Goal: Entertainment & Leisure: Consume media (video, audio)

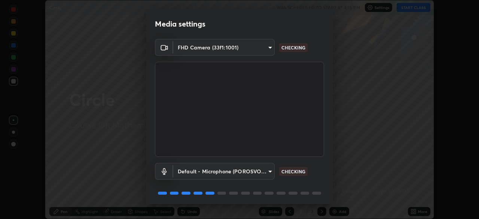
scroll to position [27, 0]
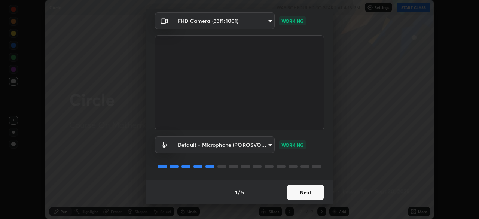
click at [302, 189] on button "Next" at bounding box center [305, 192] width 37 height 15
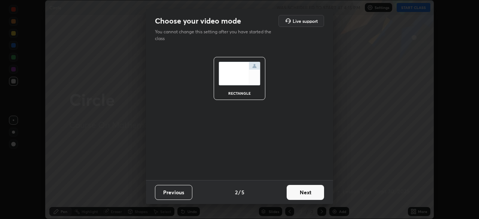
scroll to position [0, 0]
click at [302, 193] on button "Next" at bounding box center [305, 192] width 37 height 15
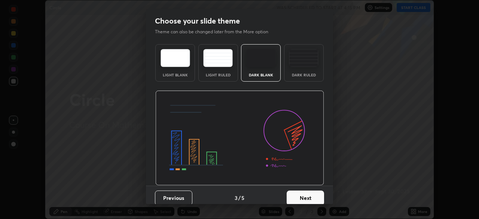
click at [304, 192] on button "Next" at bounding box center [305, 198] width 37 height 15
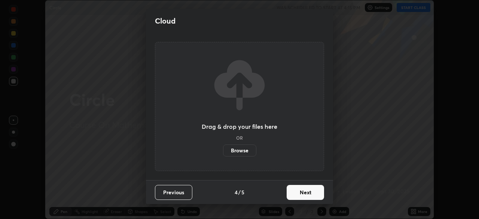
click at [305, 194] on button "Next" at bounding box center [305, 192] width 37 height 15
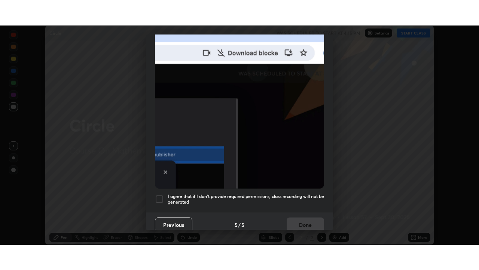
scroll to position [179, 0]
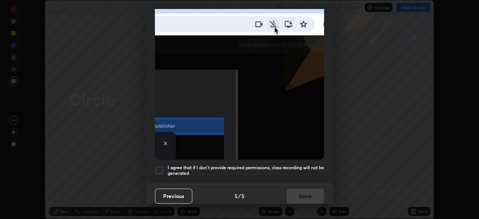
click at [162, 166] on div at bounding box center [159, 170] width 9 height 9
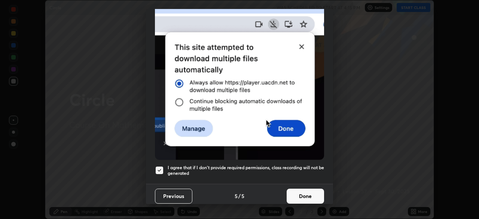
click at [299, 192] on button "Done" at bounding box center [305, 196] width 37 height 15
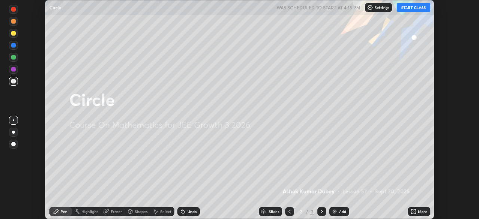
click at [409, 7] on button "START CLASS" at bounding box center [414, 7] width 34 height 9
click at [422, 211] on div "More" at bounding box center [422, 212] width 9 height 4
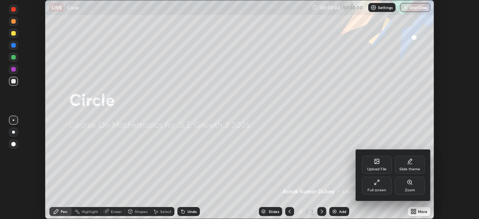
click at [378, 187] on div "Full screen" at bounding box center [377, 186] width 30 height 18
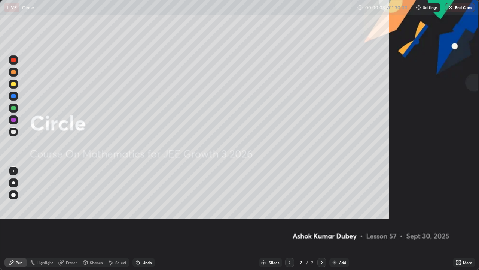
scroll to position [270, 479]
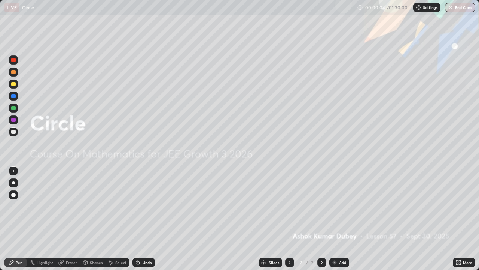
click at [333, 219] on img at bounding box center [335, 262] width 6 height 6
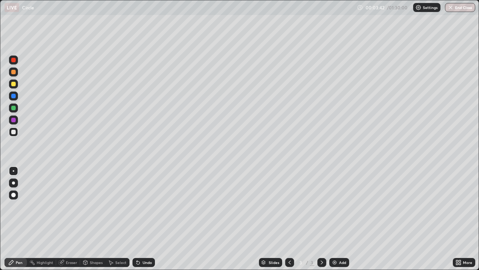
click at [70, 219] on div "Eraser" at bounding box center [71, 262] width 11 height 4
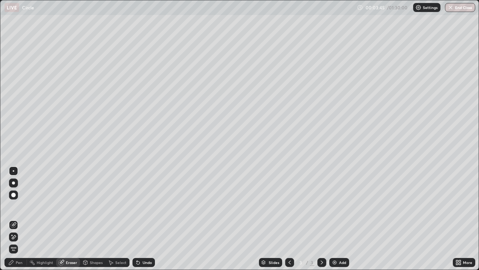
click at [19, 219] on div "Pen" at bounding box center [19, 262] width 7 height 4
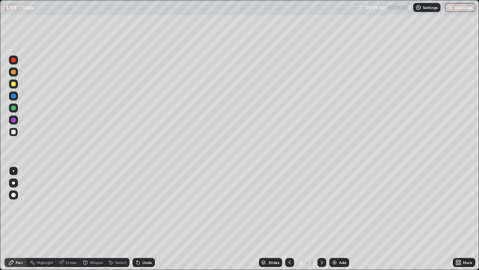
click at [13, 83] on div at bounding box center [13, 84] width 4 height 4
click at [321, 219] on icon at bounding box center [322, 262] width 2 height 4
click at [334, 219] on img at bounding box center [335, 262] width 6 height 6
click at [13, 59] on div at bounding box center [13, 60] width 4 height 4
click at [14, 107] on div at bounding box center [13, 108] width 4 height 4
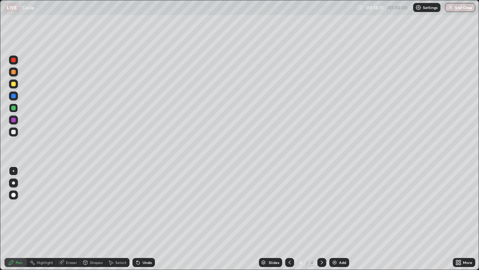
click at [70, 219] on div "Eraser" at bounding box center [71, 262] width 11 height 4
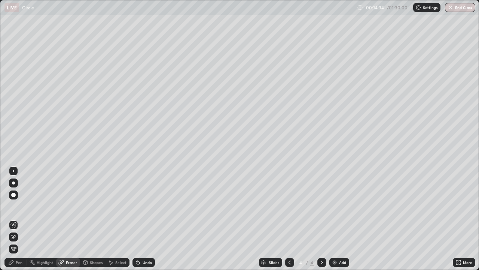
click at [18, 219] on div "Pen" at bounding box center [19, 262] width 7 height 4
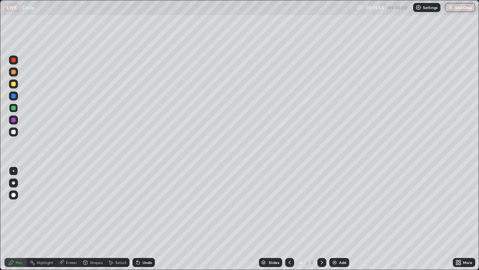
click at [321, 219] on icon at bounding box center [322, 262] width 6 height 6
click at [333, 219] on img at bounding box center [335, 262] width 6 height 6
click at [12, 83] on div at bounding box center [13, 84] width 4 height 4
click at [286, 219] on div at bounding box center [289, 262] width 9 height 9
click at [322, 219] on icon at bounding box center [322, 262] width 2 height 4
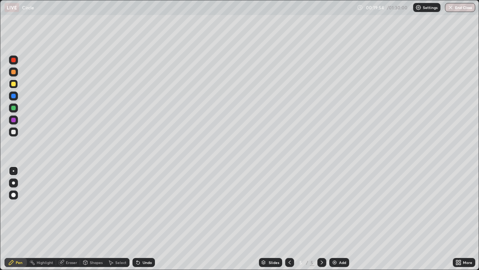
click at [72, 219] on div "Eraser" at bounding box center [71, 262] width 11 height 4
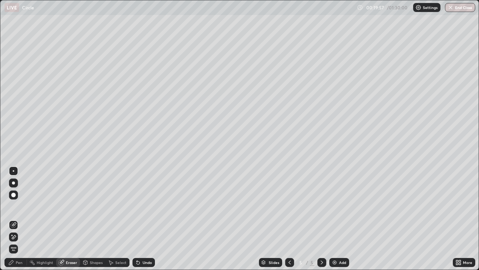
click at [21, 219] on div "Pen" at bounding box center [19, 262] width 7 height 4
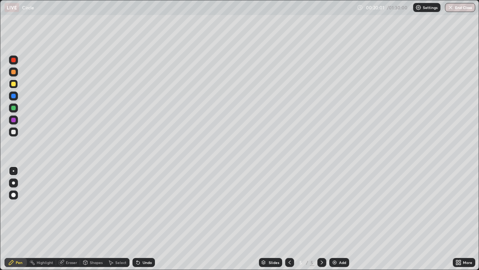
click at [71, 219] on div "Eraser" at bounding box center [71, 262] width 11 height 4
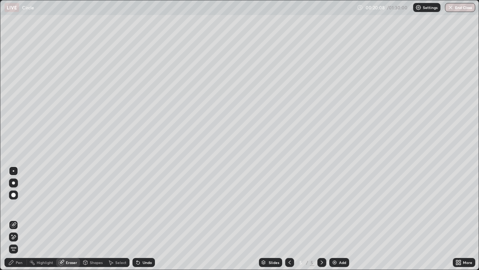
click at [18, 219] on div "Pen" at bounding box center [19, 262] width 7 height 4
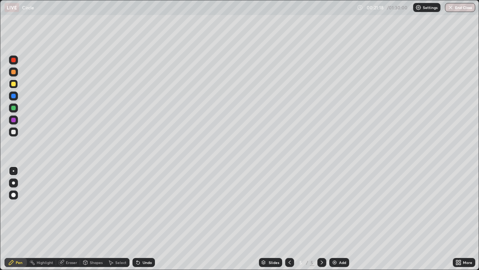
click at [289, 219] on icon at bounding box center [290, 262] width 6 height 6
click at [322, 219] on icon at bounding box center [322, 262] width 2 height 4
click at [323, 219] on div at bounding box center [321, 262] width 9 height 9
click at [335, 219] on img at bounding box center [335, 262] width 6 height 6
click at [322, 219] on icon at bounding box center [322, 262] width 6 height 6
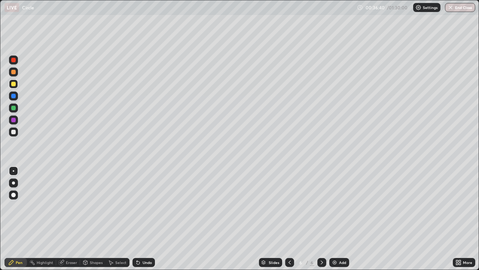
click at [332, 219] on img at bounding box center [335, 262] width 6 height 6
click at [13, 131] on div at bounding box center [13, 132] width 4 height 4
click at [70, 219] on div "Eraser" at bounding box center [71, 262] width 11 height 4
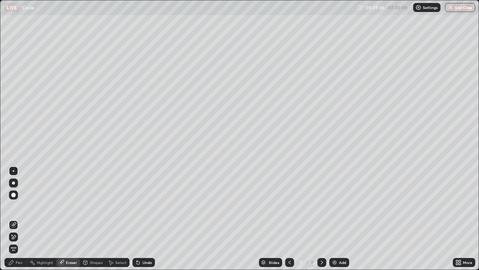
click at [17, 219] on div "Pen" at bounding box center [19, 262] width 7 height 4
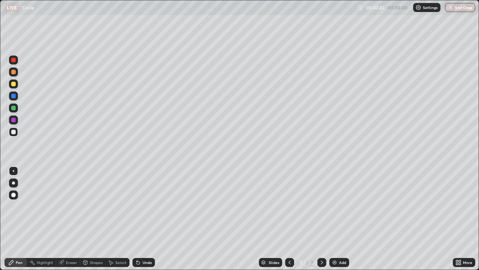
click at [321, 219] on icon at bounding box center [322, 262] width 2 height 4
click at [332, 219] on img at bounding box center [335, 262] width 6 height 6
click at [322, 219] on icon at bounding box center [322, 262] width 6 height 6
click at [334, 219] on img at bounding box center [335, 262] width 6 height 6
click at [321, 219] on icon at bounding box center [322, 262] width 6 height 6
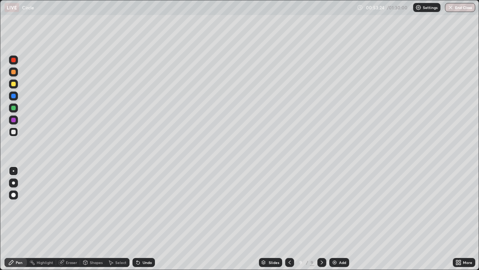
click at [333, 219] on img at bounding box center [335, 262] width 6 height 6
click at [13, 84] on div at bounding box center [13, 84] width 4 height 4
click at [190, 213] on button "Undo" at bounding box center [200, 215] width 22 height 9
click at [333, 219] on img at bounding box center [335, 262] width 6 height 6
click at [13, 132] on div at bounding box center [13, 132] width 4 height 4
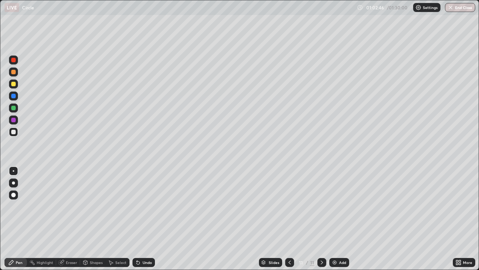
click at [321, 219] on icon at bounding box center [322, 262] width 6 height 6
click at [333, 219] on img at bounding box center [335, 262] width 6 height 6
click at [13, 83] on div at bounding box center [13, 84] width 4 height 4
click at [13, 107] on div at bounding box center [13, 108] width 4 height 4
click at [12, 132] on div at bounding box center [13, 132] width 4 height 4
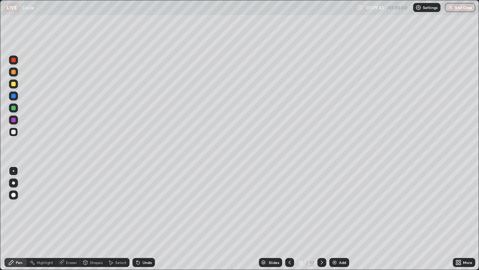
click at [320, 219] on icon at bounding box center [322, 262] width 6 height 6
click at [334, 219] on img at bounding box center [335, 262] width 6 height 6
click at [13, 83] on div at bounding box center [13, 84] width 4 height 4
click at [14, 108] on div at bounding box center [13, 108] width 4 height 4
click at [72, 219] on div "Eraser" at bounding box center [71, 262] width 11 height 4
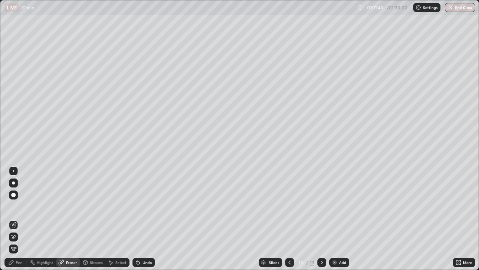
click at [18, 219] on div "Pen" at bounding box center [19, 262] width 7 height 4
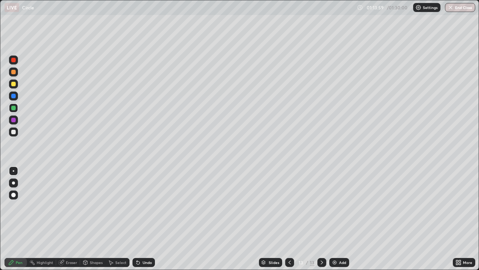
click at [320, 219] on icon at bounding box center [322, 262] width 6 height 6
click at [333, 219] on img at bounding box center [335, 262] width 6 height 6
click at [13, 85] on div at bounding box center [13, 84] width 4 height 4
click at [15, 60] on div at bounding box center [13, 60] width 4 height 4
click at [14, 108] on div at bounding box center [13, 108] width 4 height 4
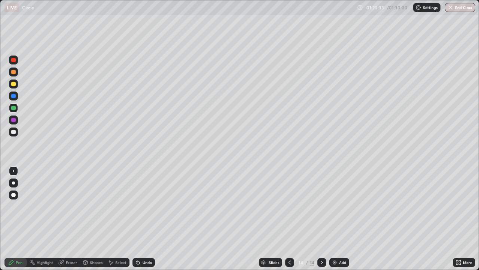
click at [12, 130] on div at bounding box center [13, 132] width 4 height 4
click at [322, 219] on icon at bounding box center [322, 262] width 6 height 6
click at [333, 219] on img at bounding box center [335, 262] width 6 height 6
click at [289, 219] on icon at bounding box center [290, 262] width 6 height 6
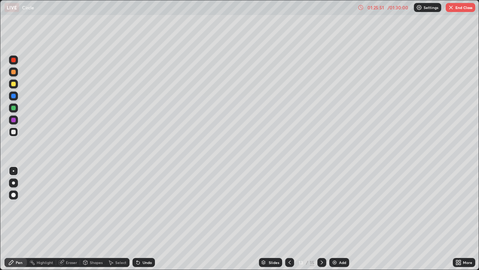
click at [321, 219] on icon at bounding box center [322, 262] width 6 height 6
click at [304, 219] on icon at bounding box center [305, 232] width 3 height 3
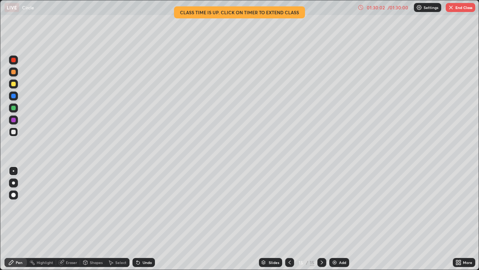
click at [467, 8] on button "End Class" at bounding box center [461, 7] width 30 height 9
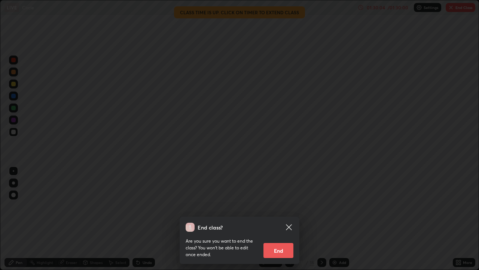
click at [277, 219] on button "End" at bounding box center [279, 250] width 30 height 15
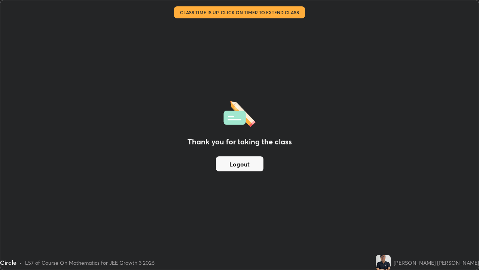
click at [244, 165] on button "Logout" at bounding box center [240, 163] width 48 height 15
